Goal: Register for event/course

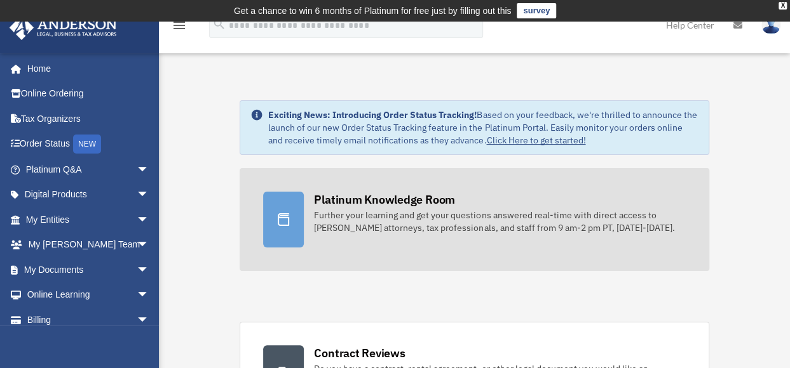
click at [356, 194] on div "Platinum Knowledge Room" at bounding box center [384, 200] width 141 height 16
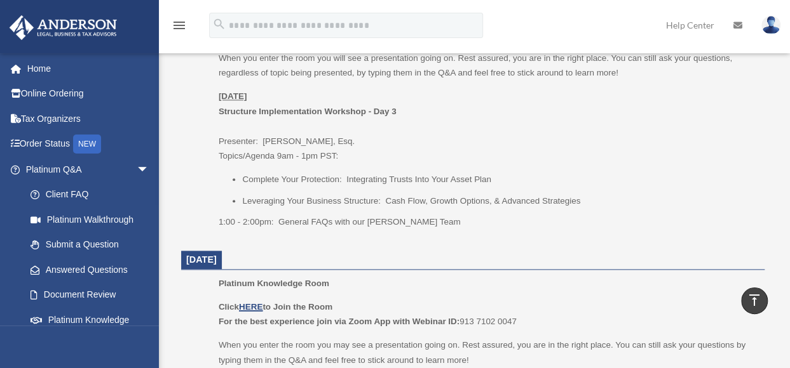
scroll to position [848, 0]
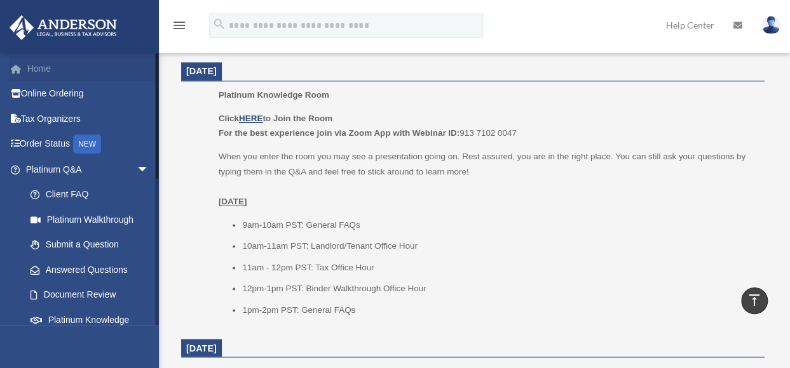
click at [41, 69] on link "Home" at bounding box center [88, 68] width 159 height 25
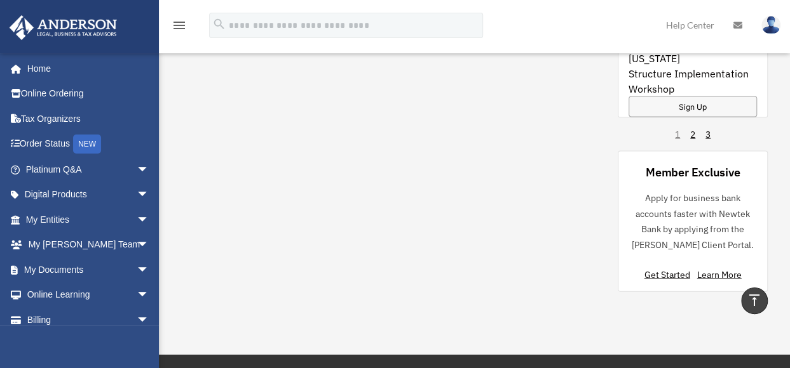
scroll to position [1212, 0]
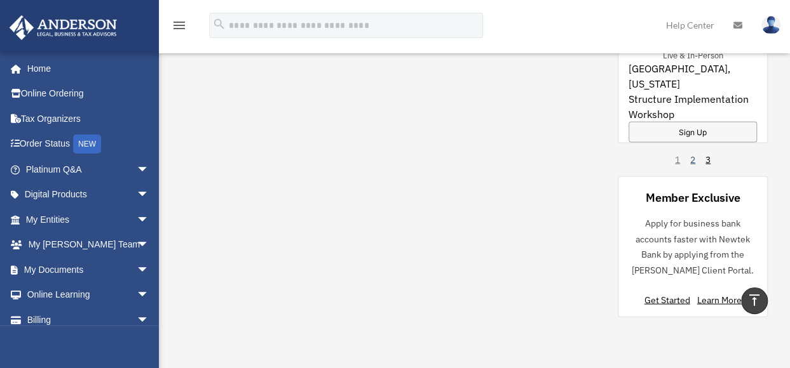
click at [693, 155] on link "2" at bounding box center [692, 160] width 5 height 13
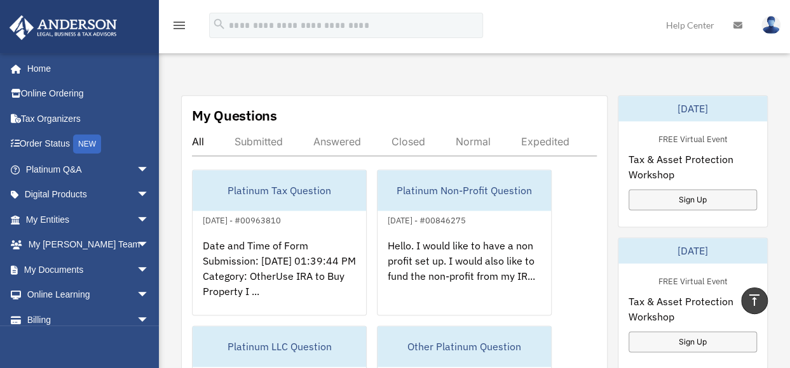
scroll to position [699, 0]
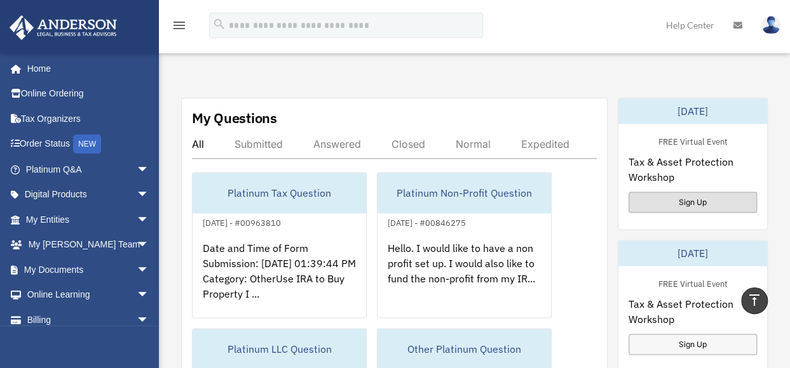
click at [689, 199] on div "Sign Up" at bounding box center [692, 202] width 128 height 21
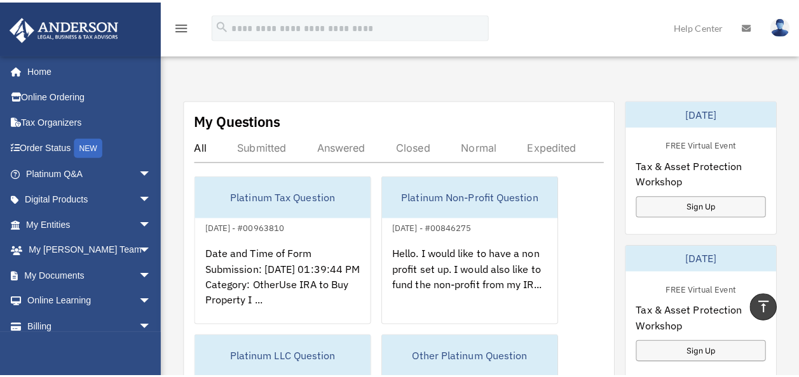
scroll to position [699, 0]
